Goal: Register for event/course

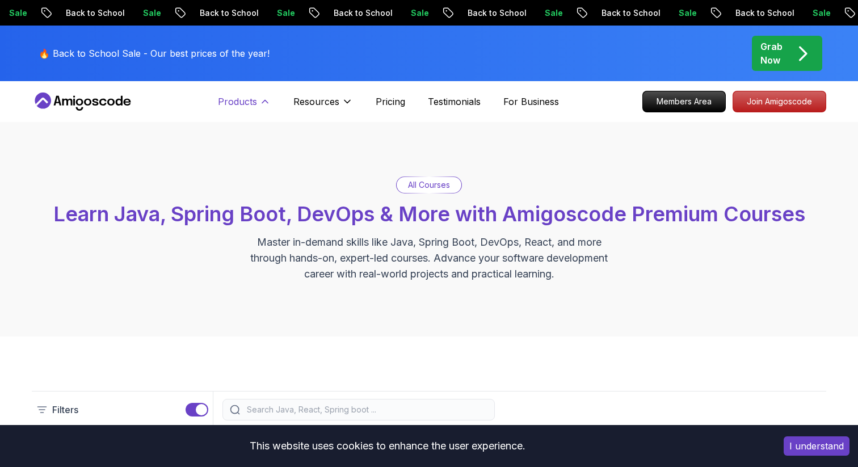
click at [268, 98] on icon at bounding box center [264, 101] width 11 height 11
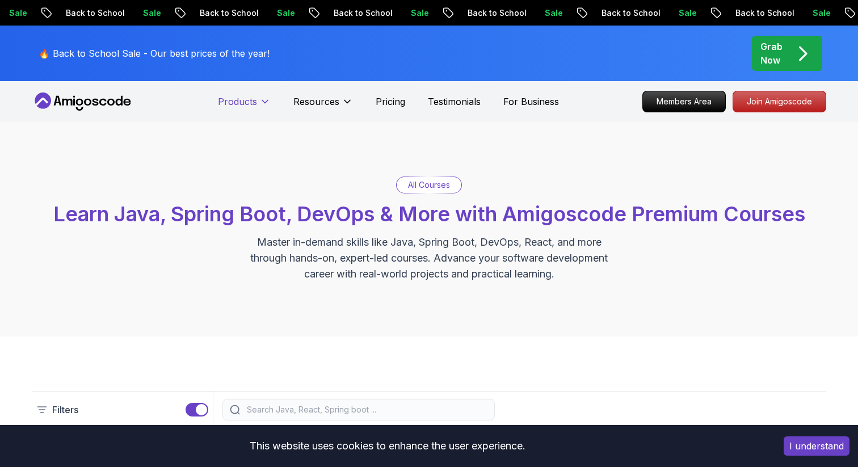
click at [268, 98] on icon at bounding box center [264, 101] width 11 height 11
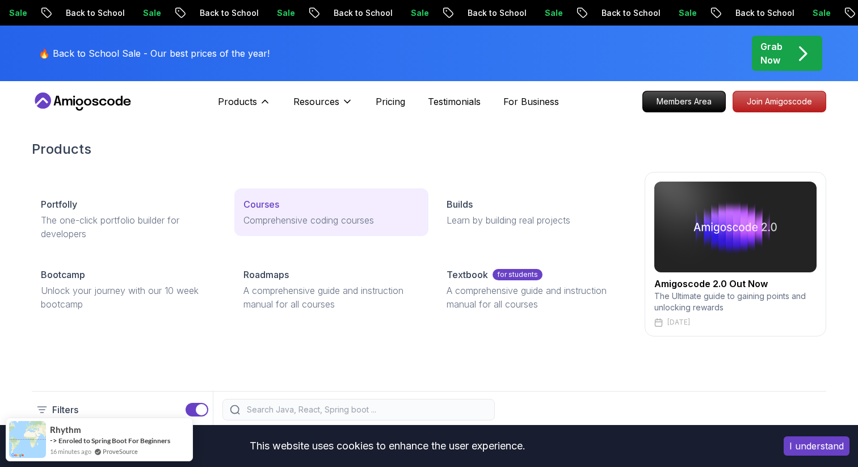
click at [266, 201] on p "Courses" at bounding box center [262, 205] width 36 height 14
click at [273, 217] on p "Comprehensive coding courses" at bounding box center [331, 220] width 175 height 14
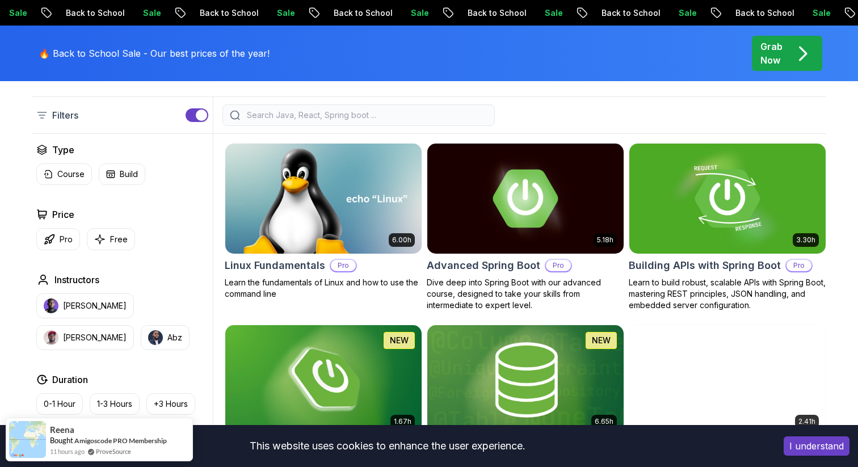
scroll to position [303, 0]
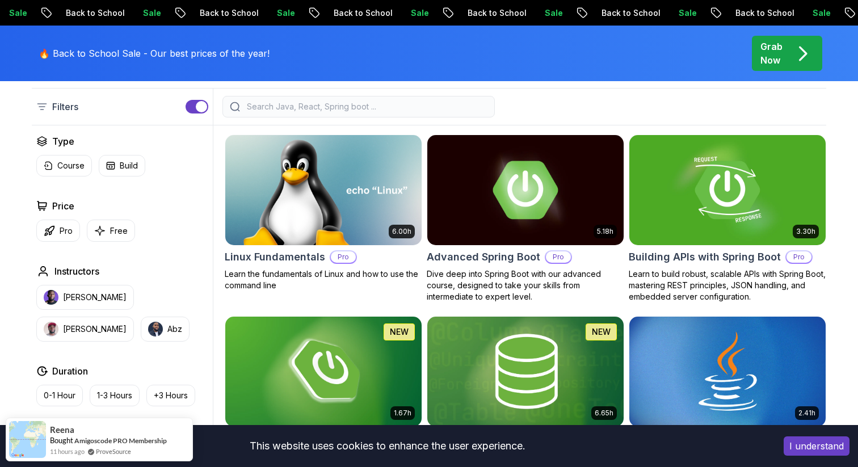
click at [306, 111] on input "search" at bounding box center [366, 106] width 243 height 11
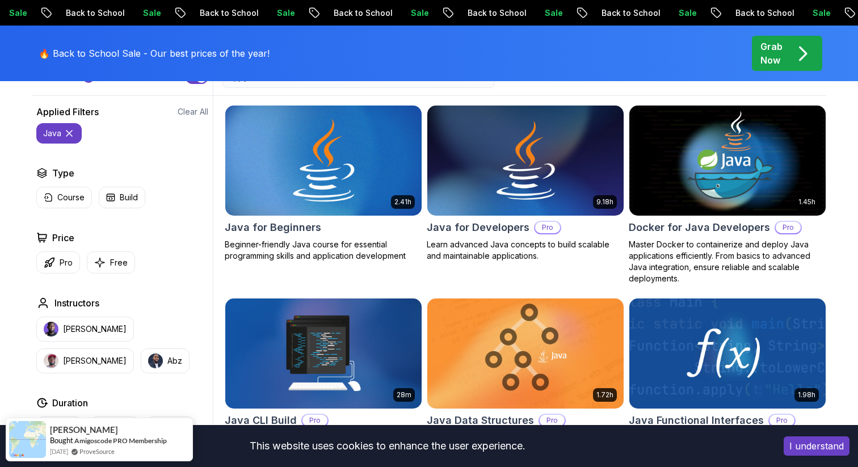
scroll to position [346, 0]
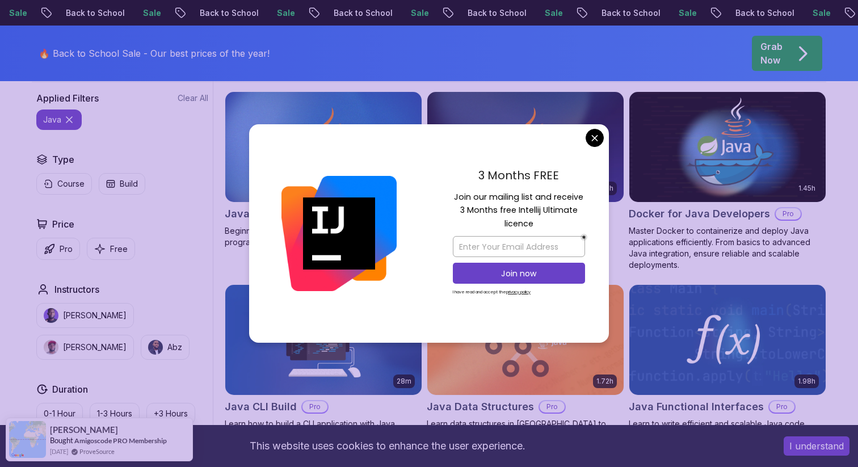
type input "java"
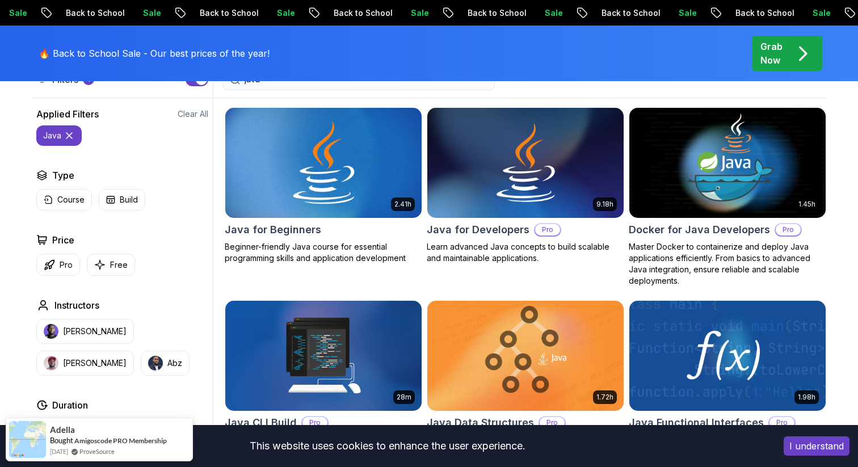
scroll to position [331, 0]
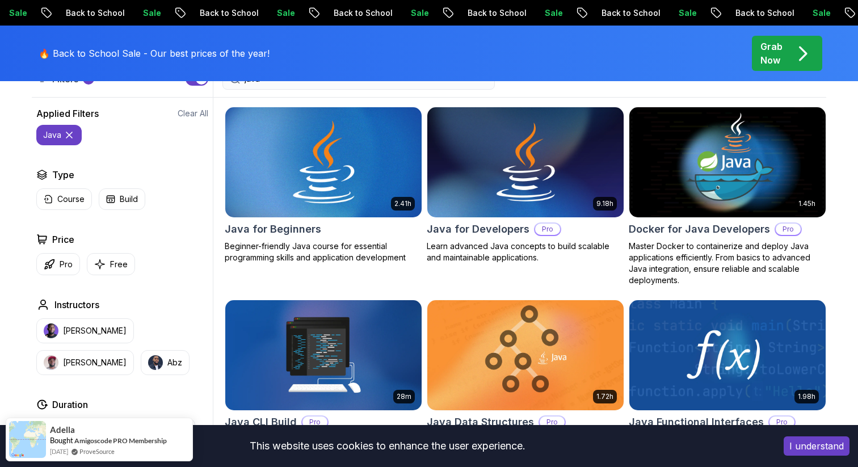
click at [353, 132] on img at bounding box center [323, 161] width 206 height 115
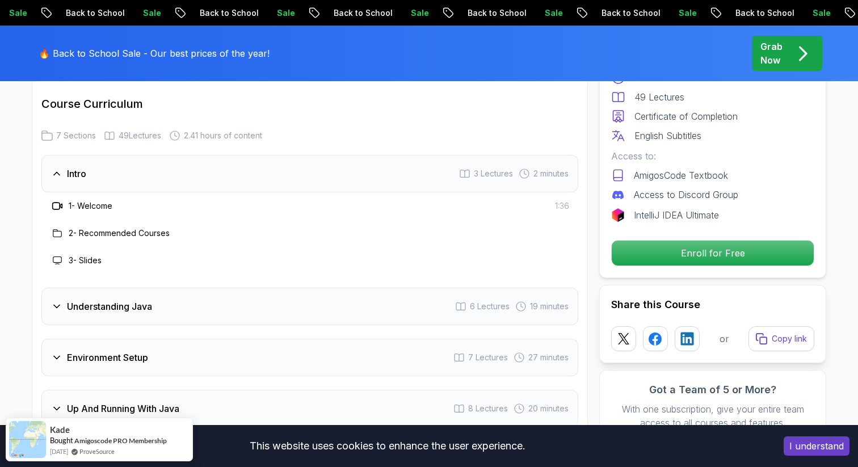
scroll to position [1631, 0]
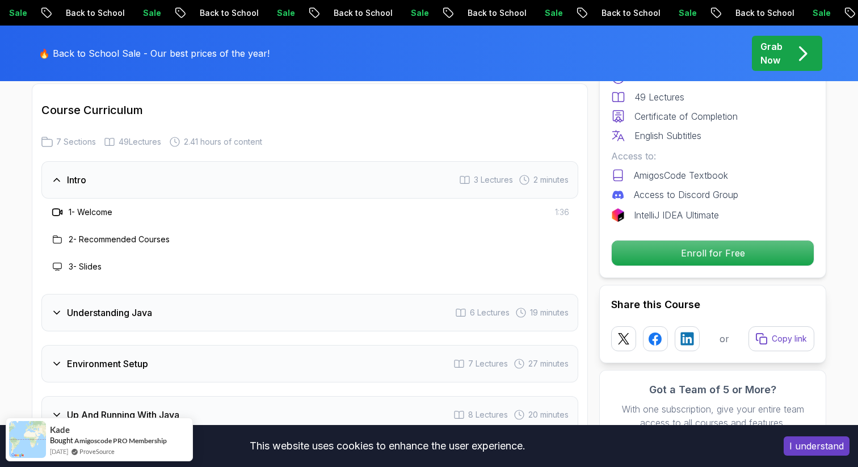
click at [93, 306] on h3 "Understanding Java" at bounding box center [109, 313] width 85 height 14
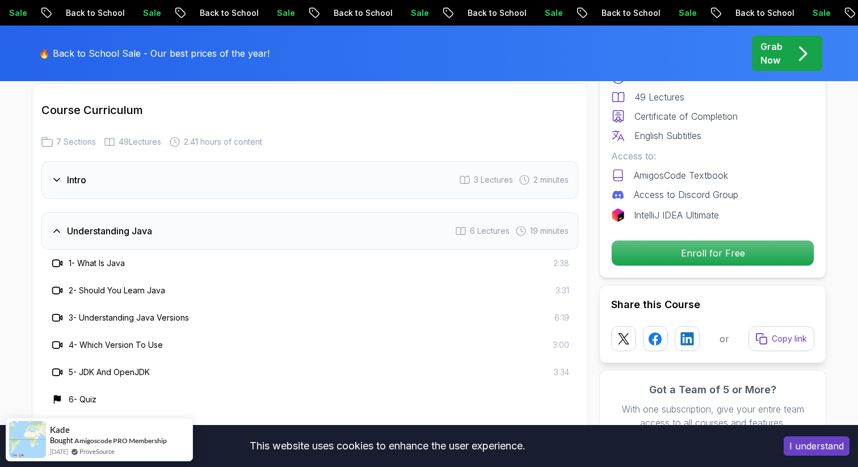
click at [55, 342] on icon at bounding box center [56, 345] width 7 height 7
click at [133, 340] on h3 "4 - Which Version To Use" at bounding box center [116, 345] width 94 height 11
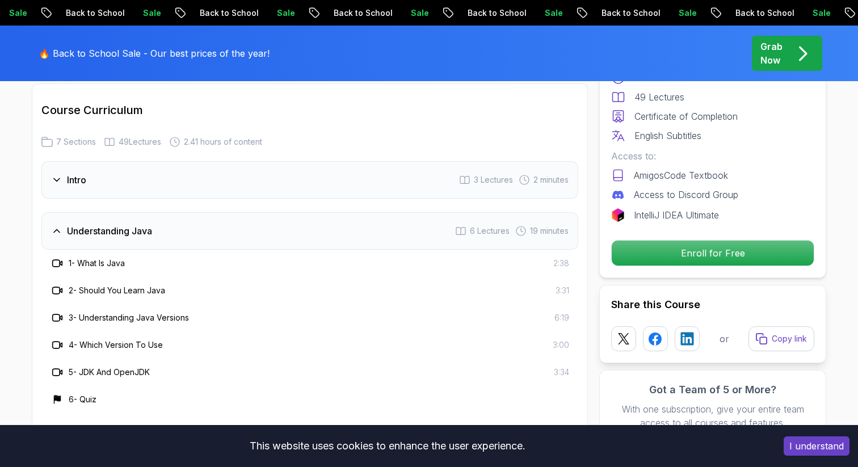
click at [732, 240] on div "Free Course Includes: 2.41 Hours 49 Lectures Certificate of Completion English …" at bounding box center [713, 142] width 227 height 274
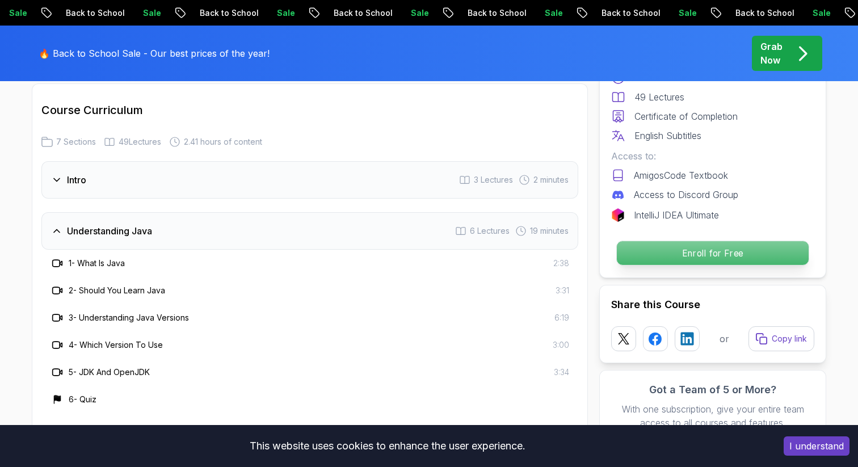
click at [723, 258] on p "Enroll for Free" at bounding box center [713, 253] width 192 height 24
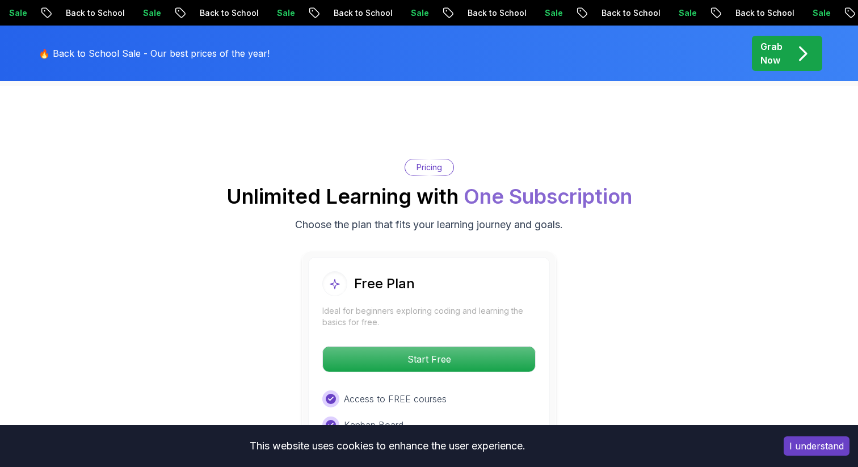
scroll to position [2346, 0]
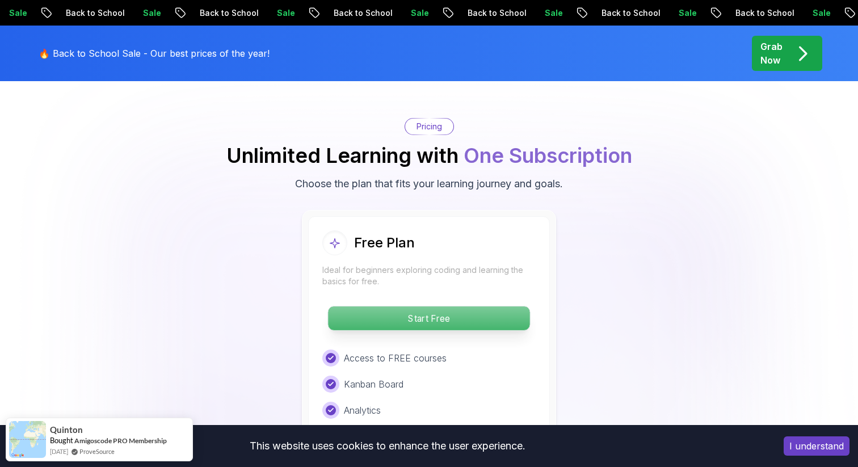
click at [435, 307] on p "Start Free" at bounding box center [429, 319] width 202 height 24
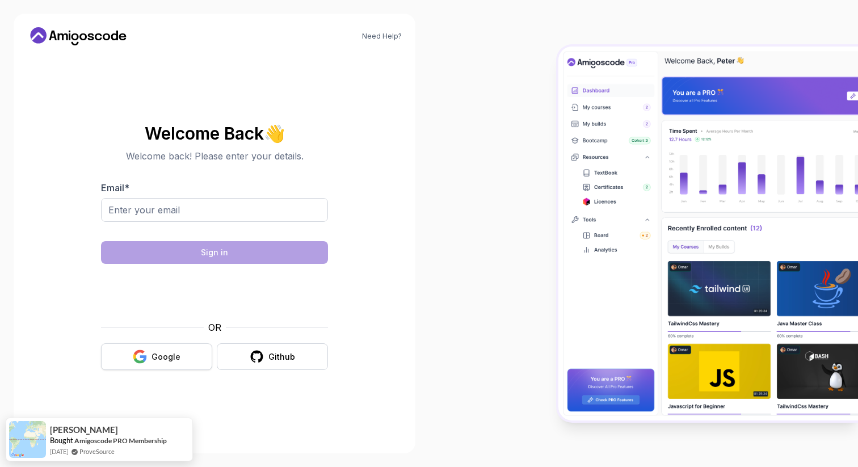
click at [156, 359] on div "Google" at bounding box center [166, 356] width 29 height 11
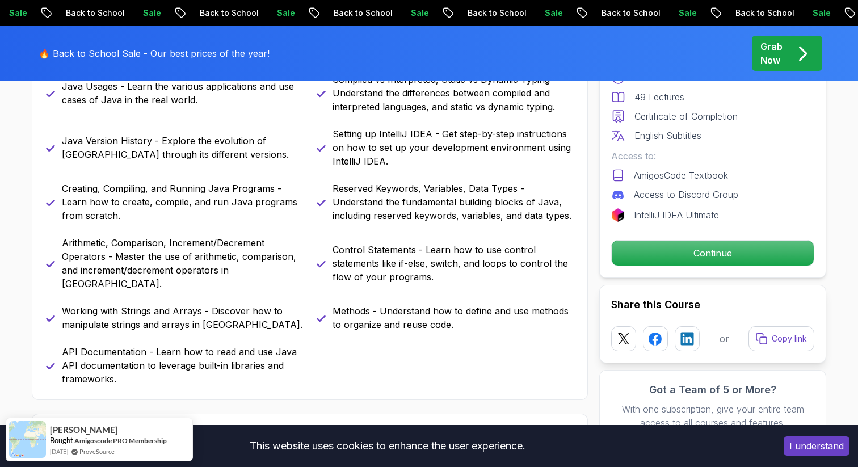
scroll to position [644, 0]
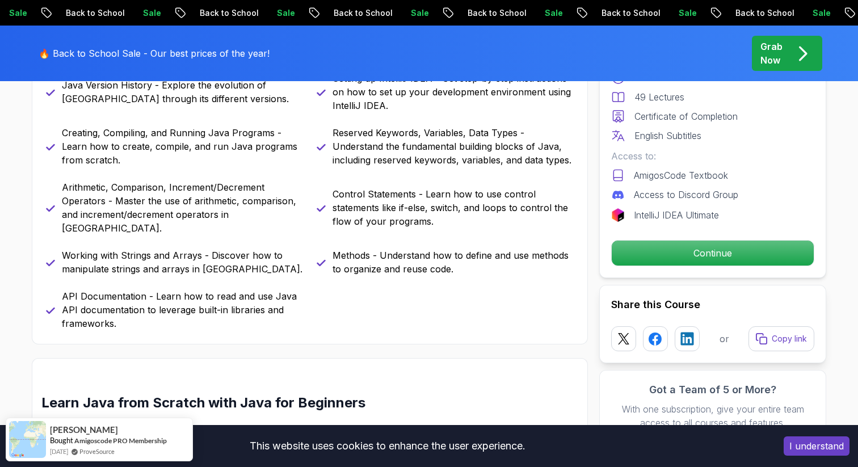
click at [658, 266] on div "Free Course Includes: 2.41 Hours 49 Lectures Certificate of Completion English …" at bounding box center [713, 142] width 227 height 274
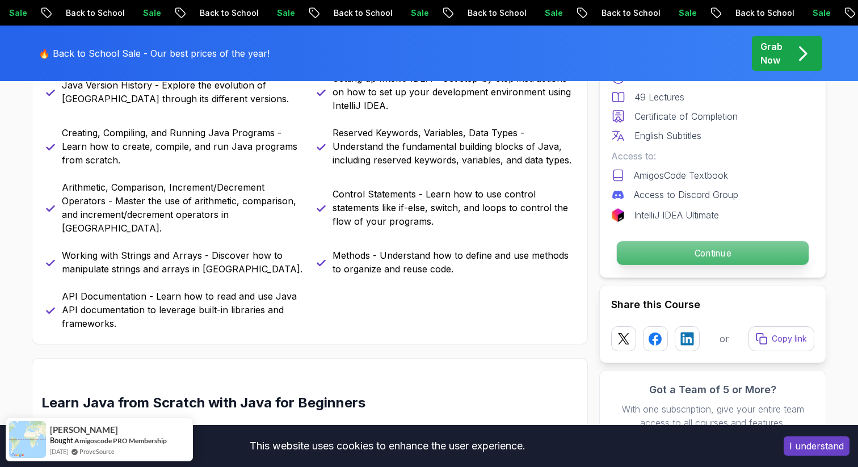
click at [656, 263] on p "Continue" at bounding box center [713, 253] width 192 height 24
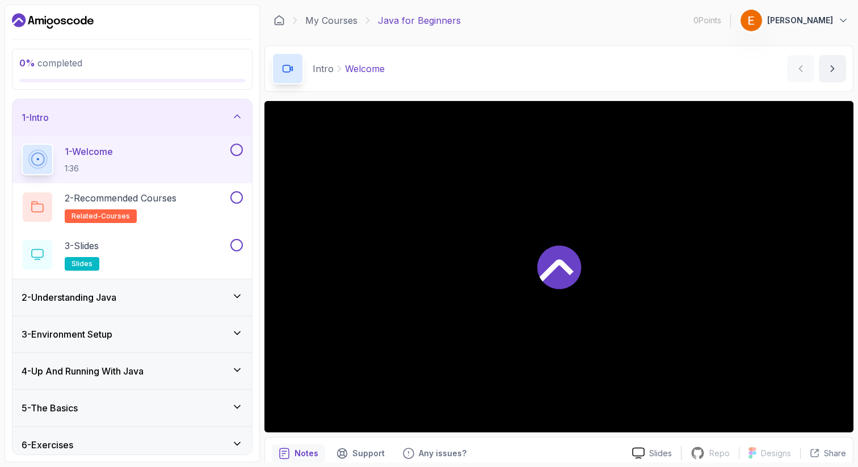
scroll to position [21, 0]
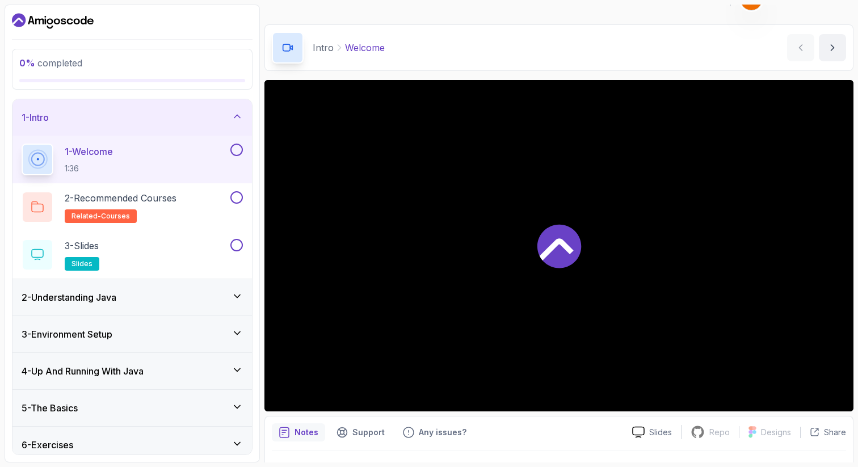
click at [144, 297] on div "2 - Understanding Java" at bounding box center [132, 298] width 221 height 14
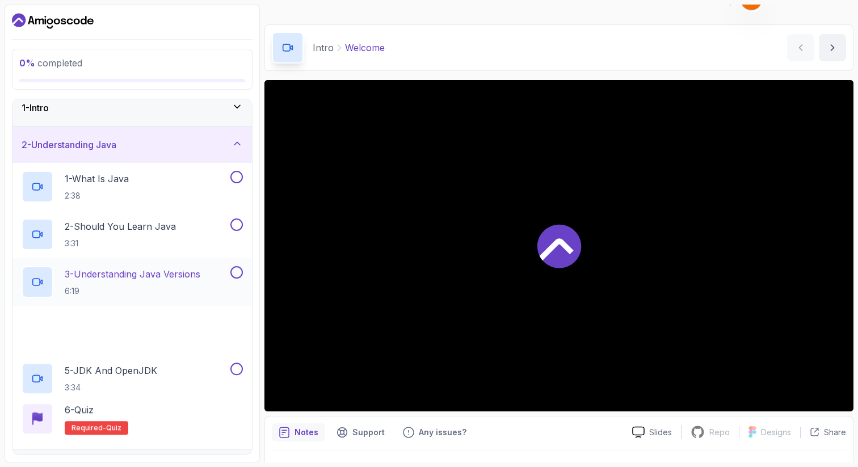
scroll to position [13, 0]
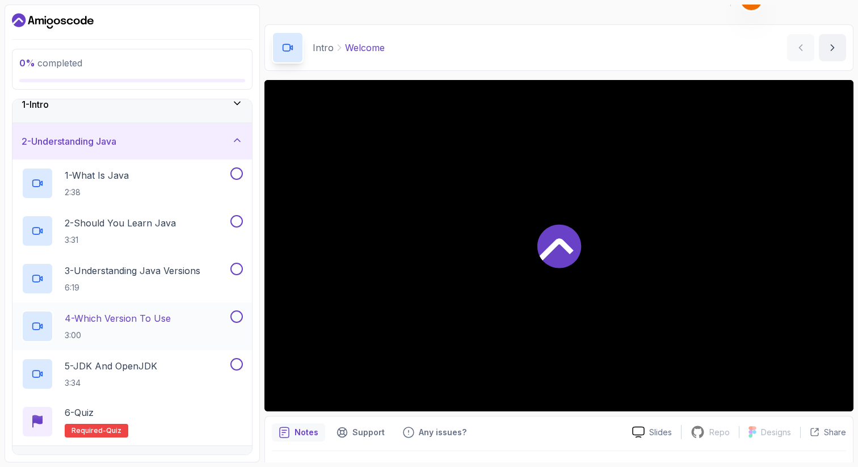
click at [138, 319] on p "4 - Which Version To Use" at bounding box center [118, 319] width 106 height 14
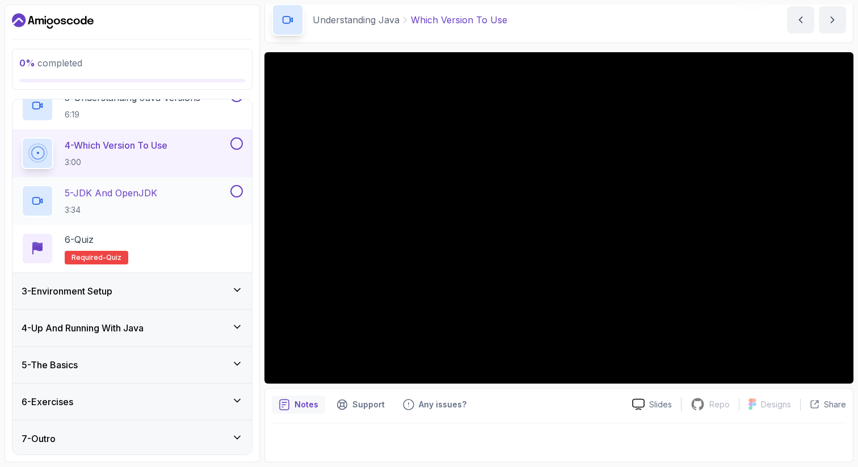
scroll to position [188, 0]
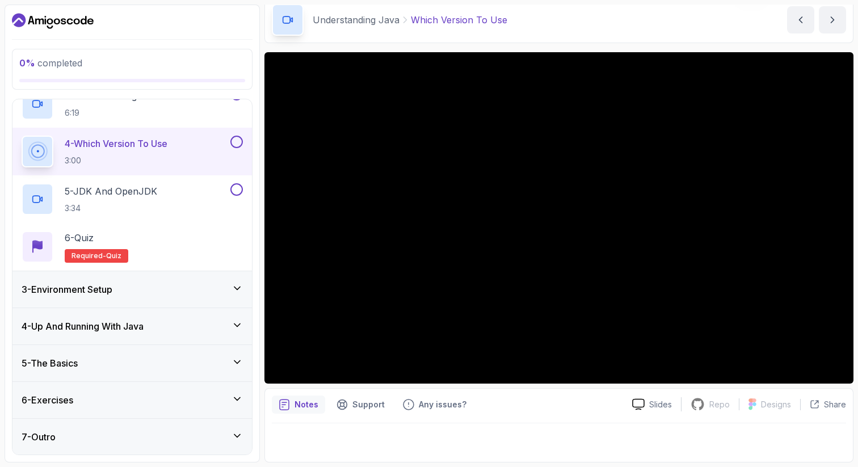
click at [128, 288] on div "3 - Environment Setup" at bounding box center [132, 290] width 221 height 14
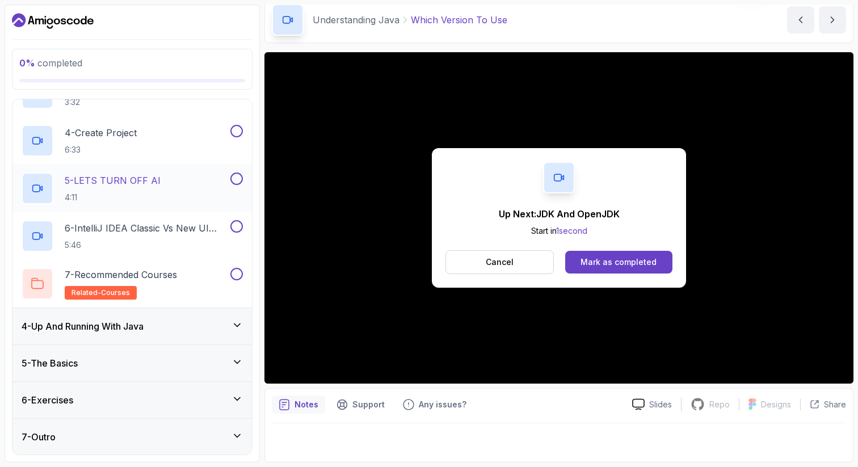
scroll to position [23, 0]
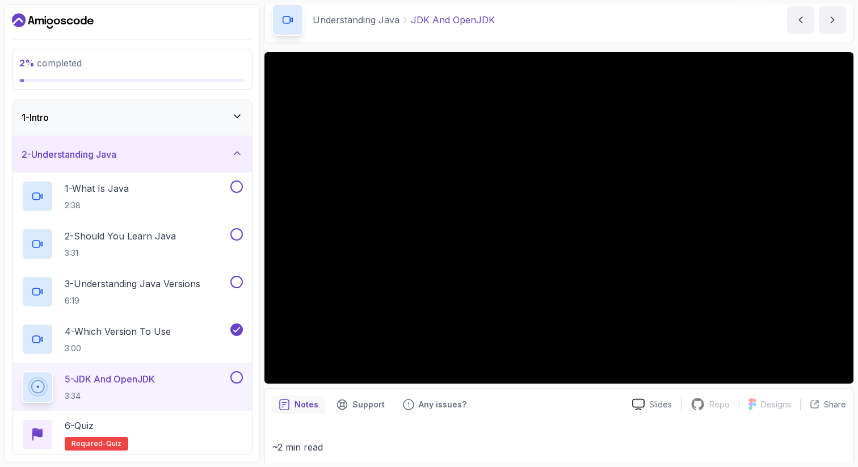
click at [59, 26] on icon "Dashboard" at bounding box center [53, 21] width 82 height 18
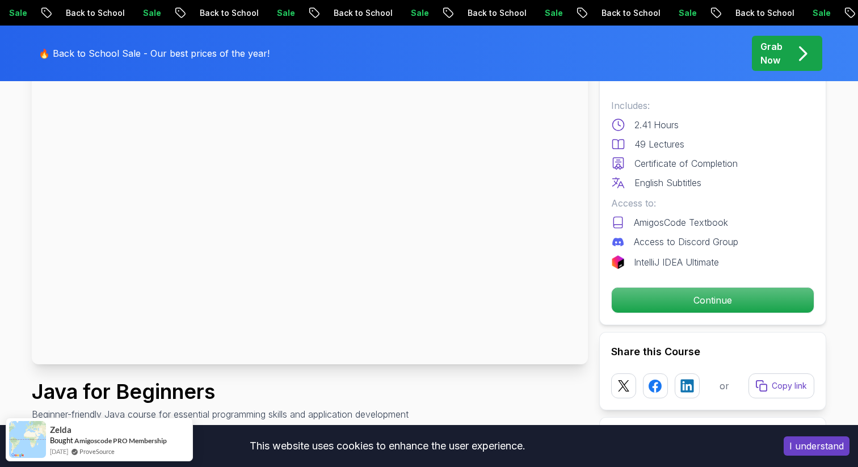
scroll to position [108, 0]
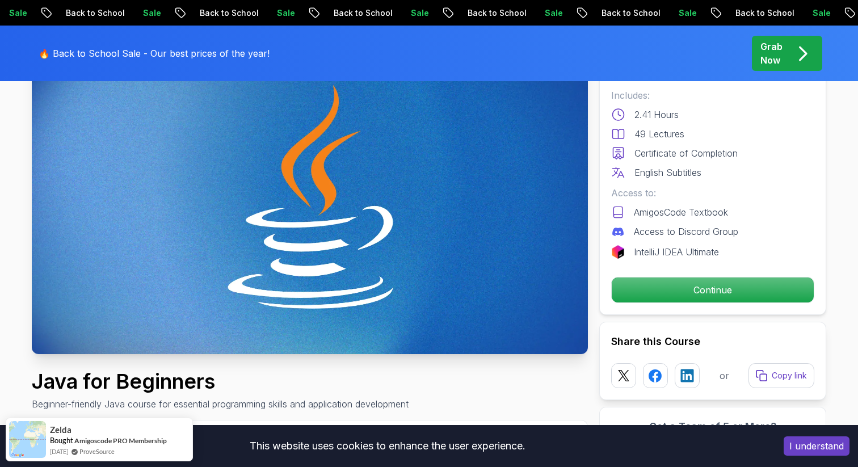
click at [650, 112] on p "2.41 Hours" at bounding box center [657, 115] width 44 height 14
